Goal: Task Accomplishment & Management: Use online tool/utility

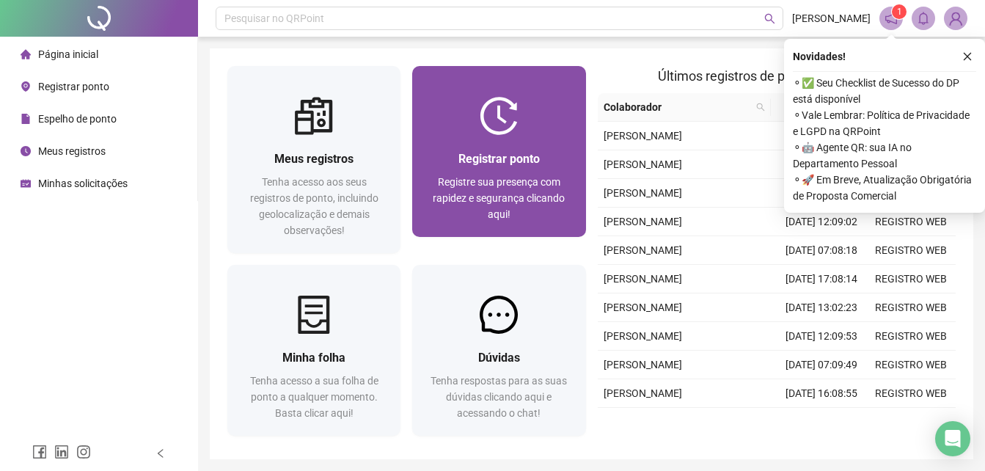
click at [477, 161] on span "Registrar ponto" at bounding box center [498, 159] width 81 height 14
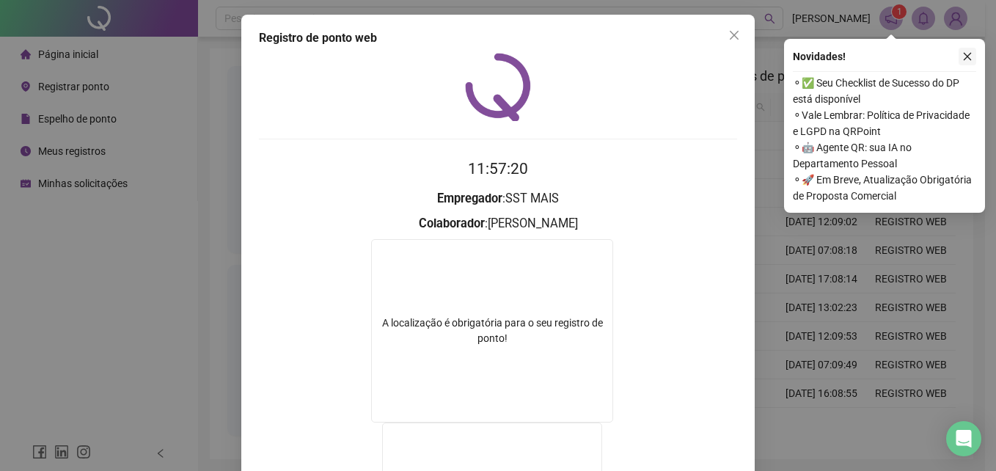
click at [970, 57] on icon "close" at bounding box center [967, 56] width 10 height 10
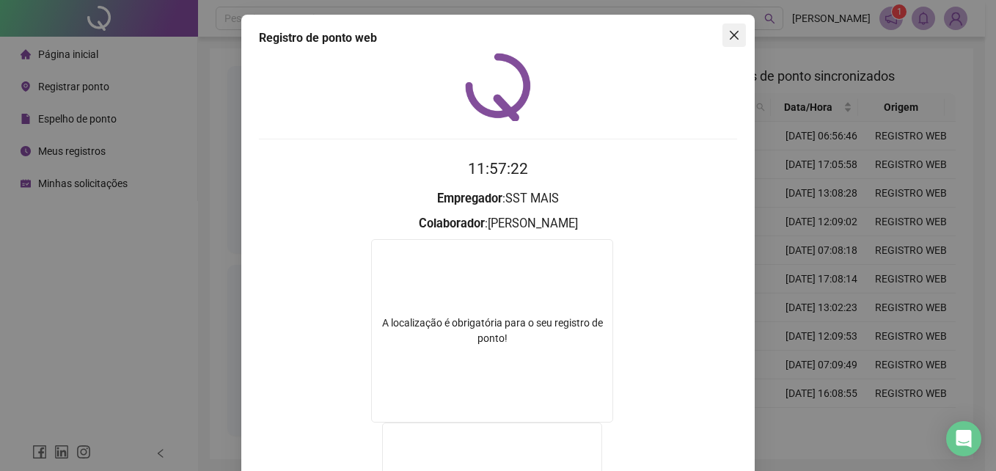
click at [733, 38] on icon "close" at bounding box center [734, 35] width 12 height 12
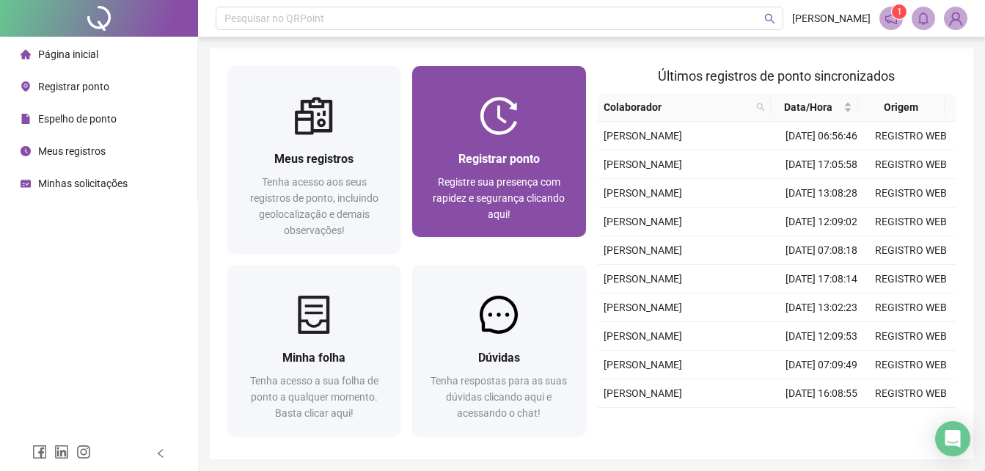
click at [540, 129] on div at bounding box center [498, 116] width 173 height 38
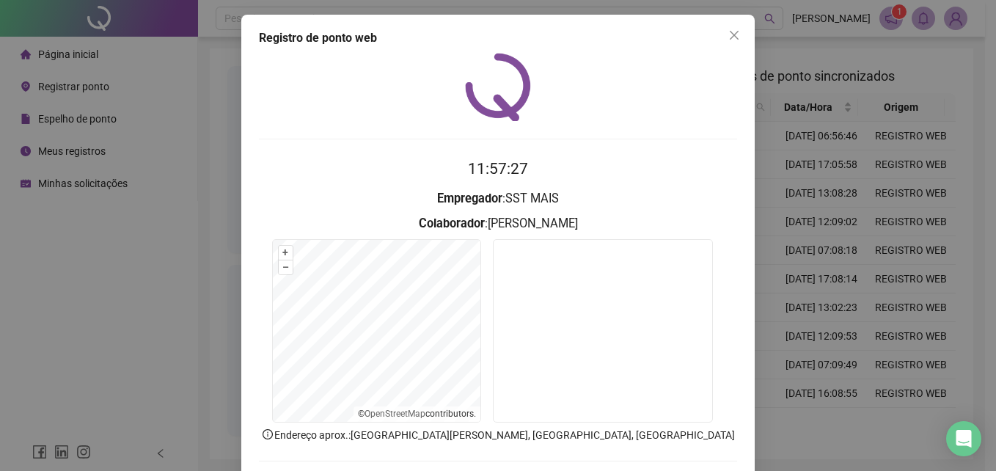
scroll to position [70, 0]
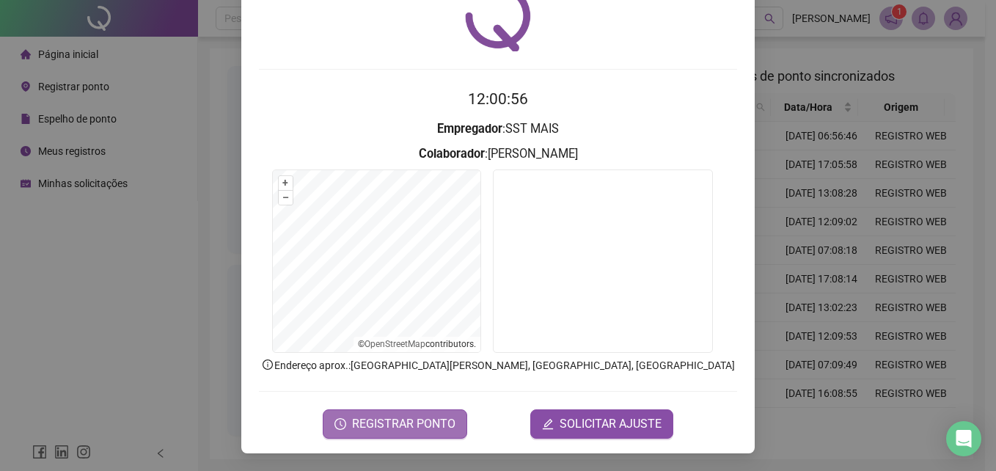
click at [392, 428] on span "REGISTRAR PONTO" at bounding box center [403, 424] width 103 height 18
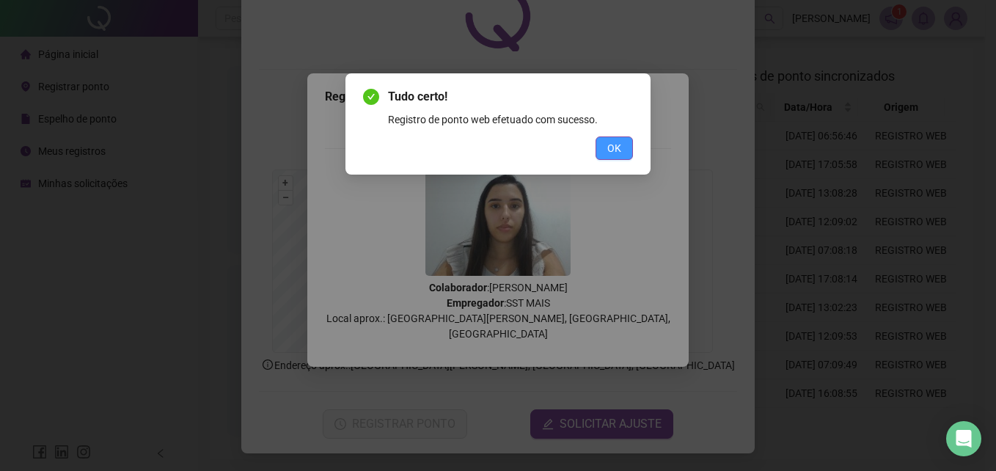
click at [611, 152] on span "OK" at bounding box center [614, 148] width 14 height 16
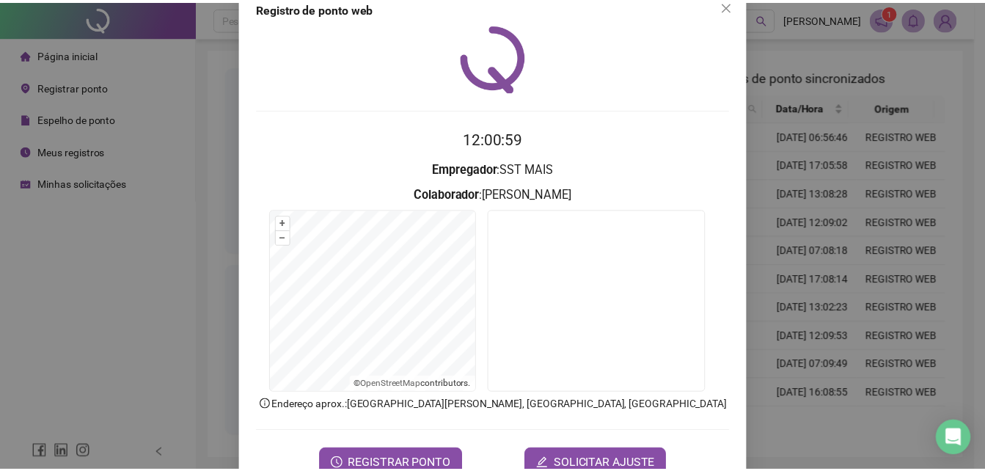
scroll to position [0, 0]
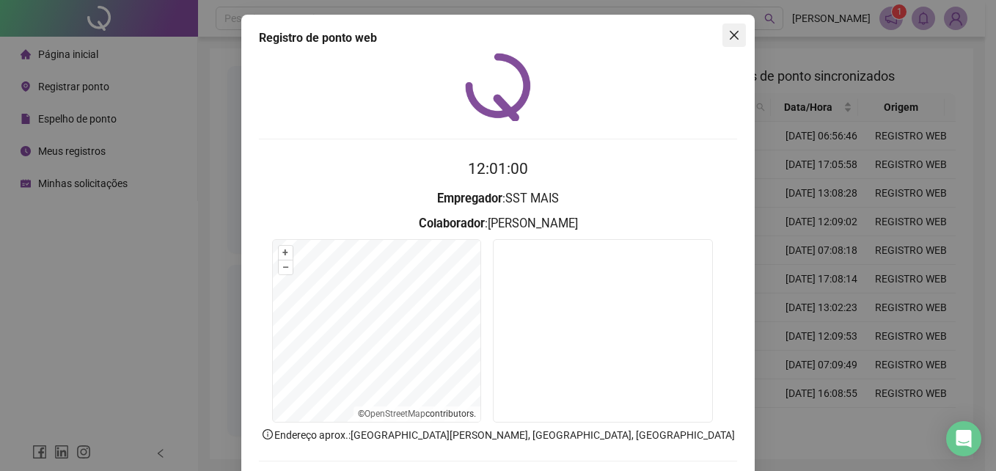
drag, startPoint x: 729, startPoint y: 38, endPoint x: 686, endPoint y: 32, distance: 42.9
click at [728, 37] on icon "close" at bounding box center [734, 35] width 12 height 12
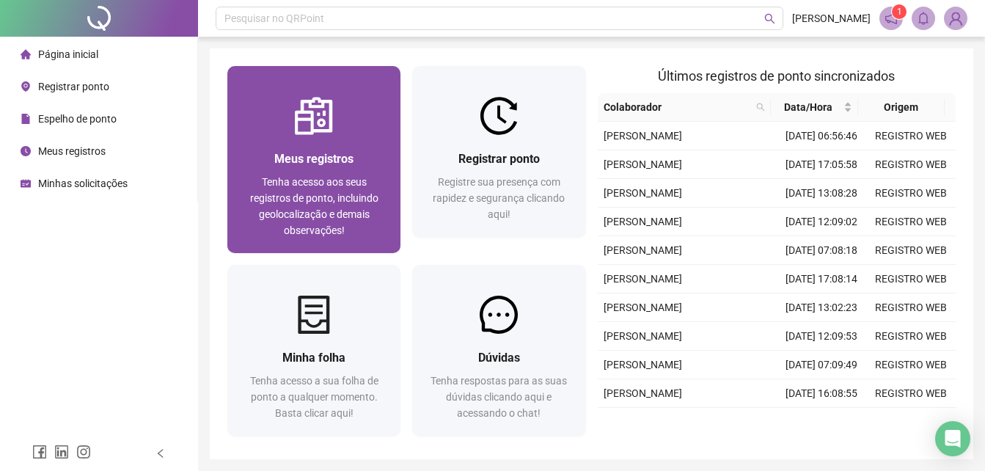
click at [312, 176] on span "Tenha acesso aos seus registros de ponto, incluindo geolocalização e demais obs…" at bounding box center [314, 206] width 128 height 60
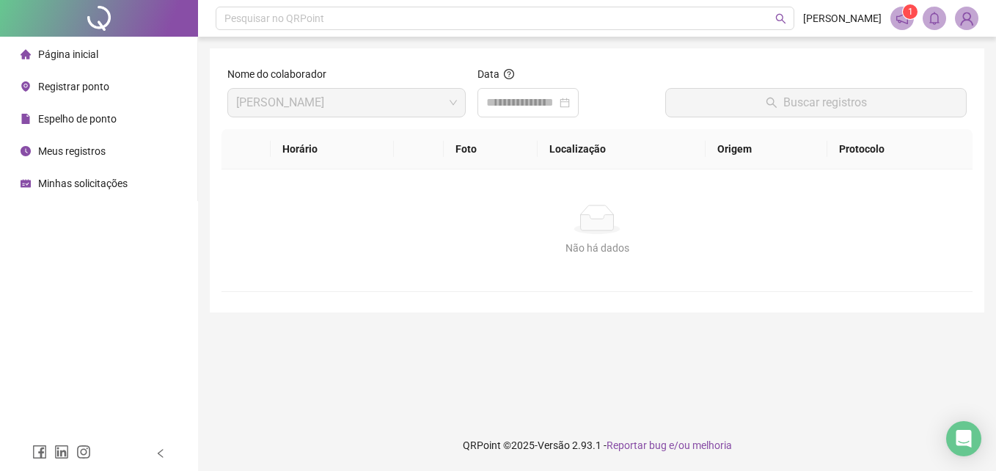
click at [80, 50] on span "Página inicial" at bounding box center [68, 54] width 60 height 12
